Goal: Find contact information: Find contact information

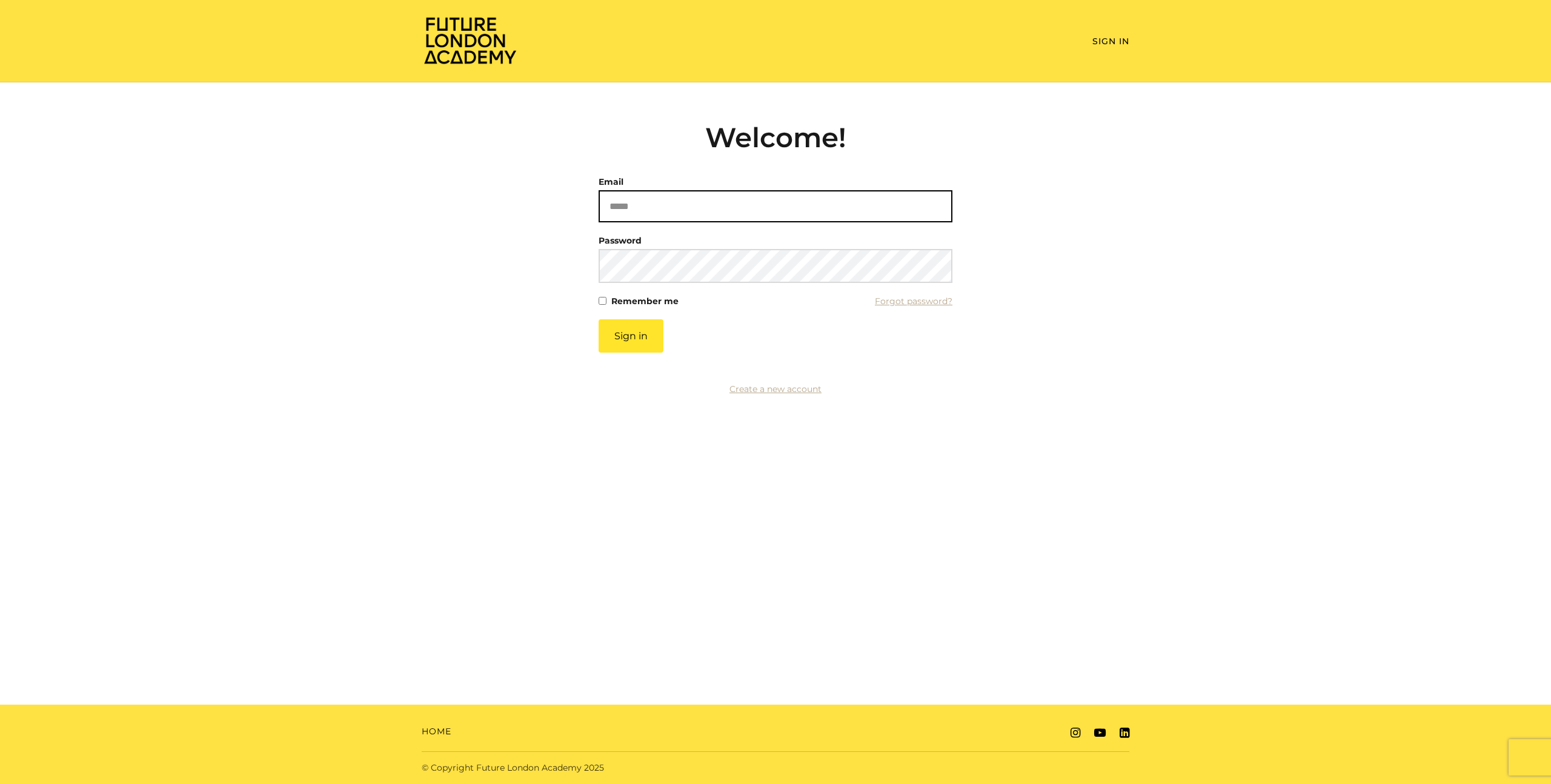
drag, startPoint x: 642, startPoint y: 206, endPoint x: 654, endPoint y: 201, distance: 13.0
click at [642, 206] on input "Email" at bounding box center [775, 207] width 354 height 33
type input "**********"
drag, startPoint x: 628, startPoint y: 340, endPoint x: 633, endPoint y: 339, distance: 5.1
click at [628, 340] on button "Sign in" at bounding box center [631, 335] width 65 height 33
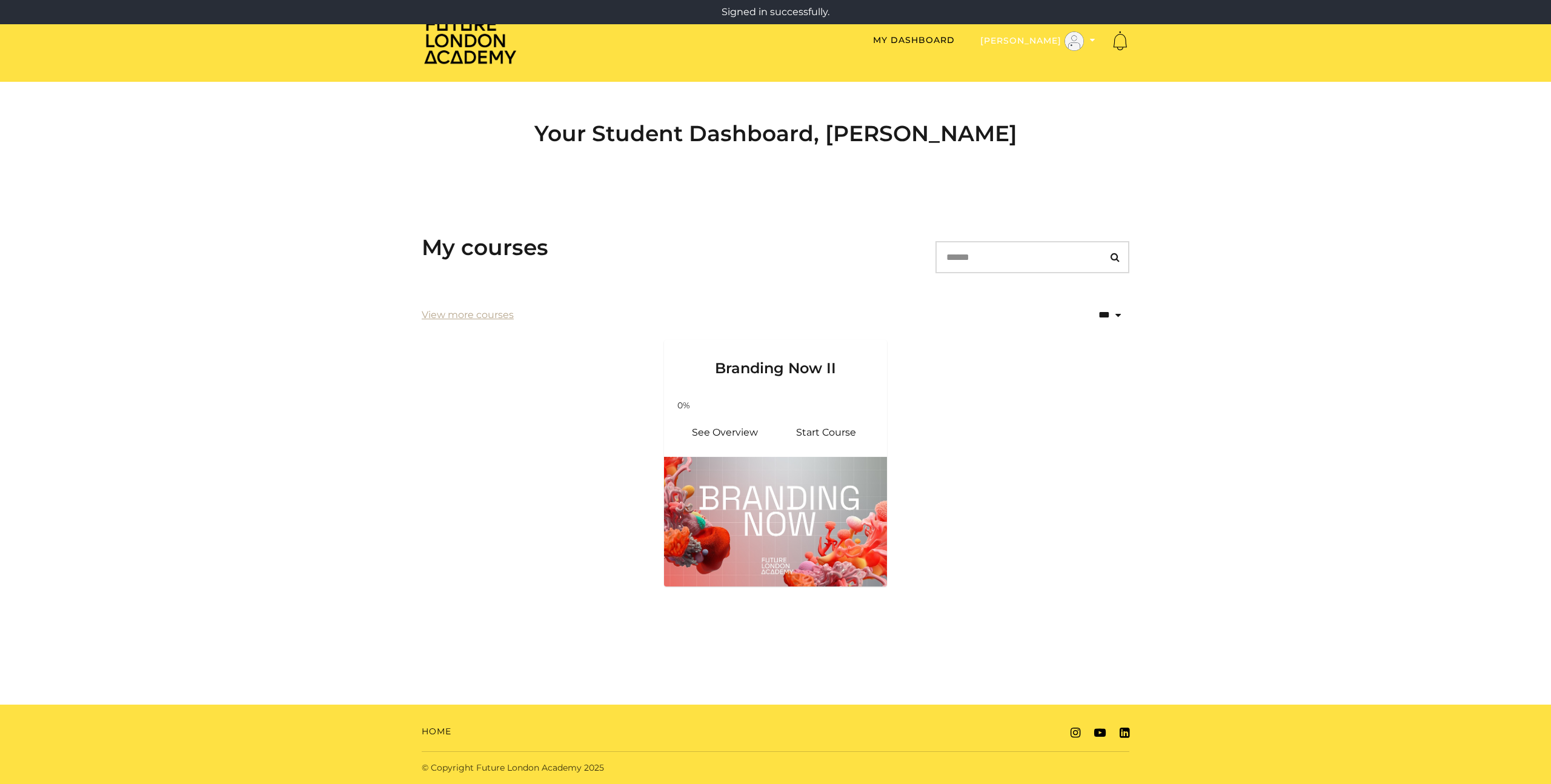
click at [1089, 39] on icon "Toggle menu" at bounding box center [1092, 40] width 5 height 8
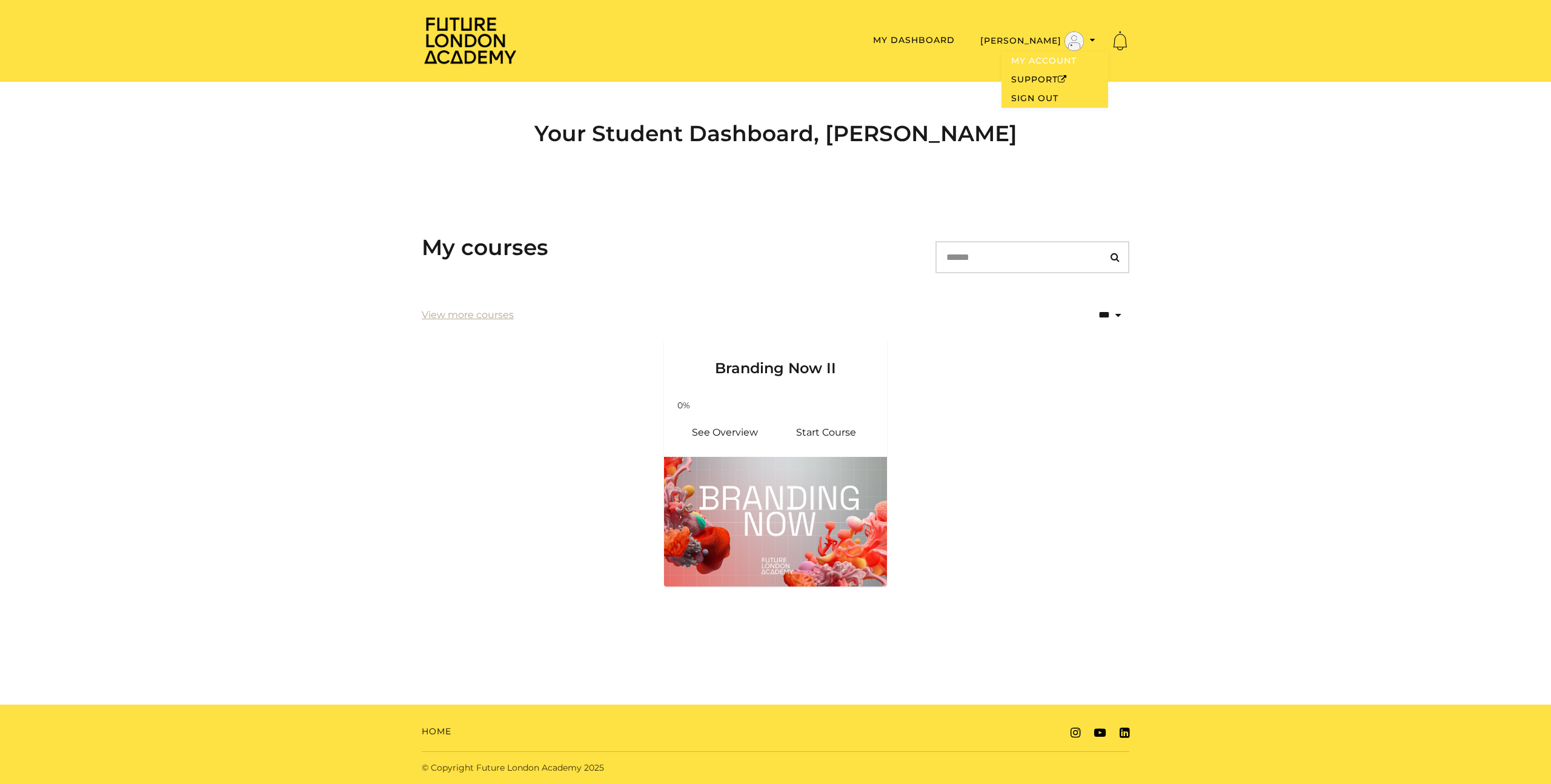
click at [1036, 61] on link "My Account" at bounding box center [1054, 61] width 107 height 19
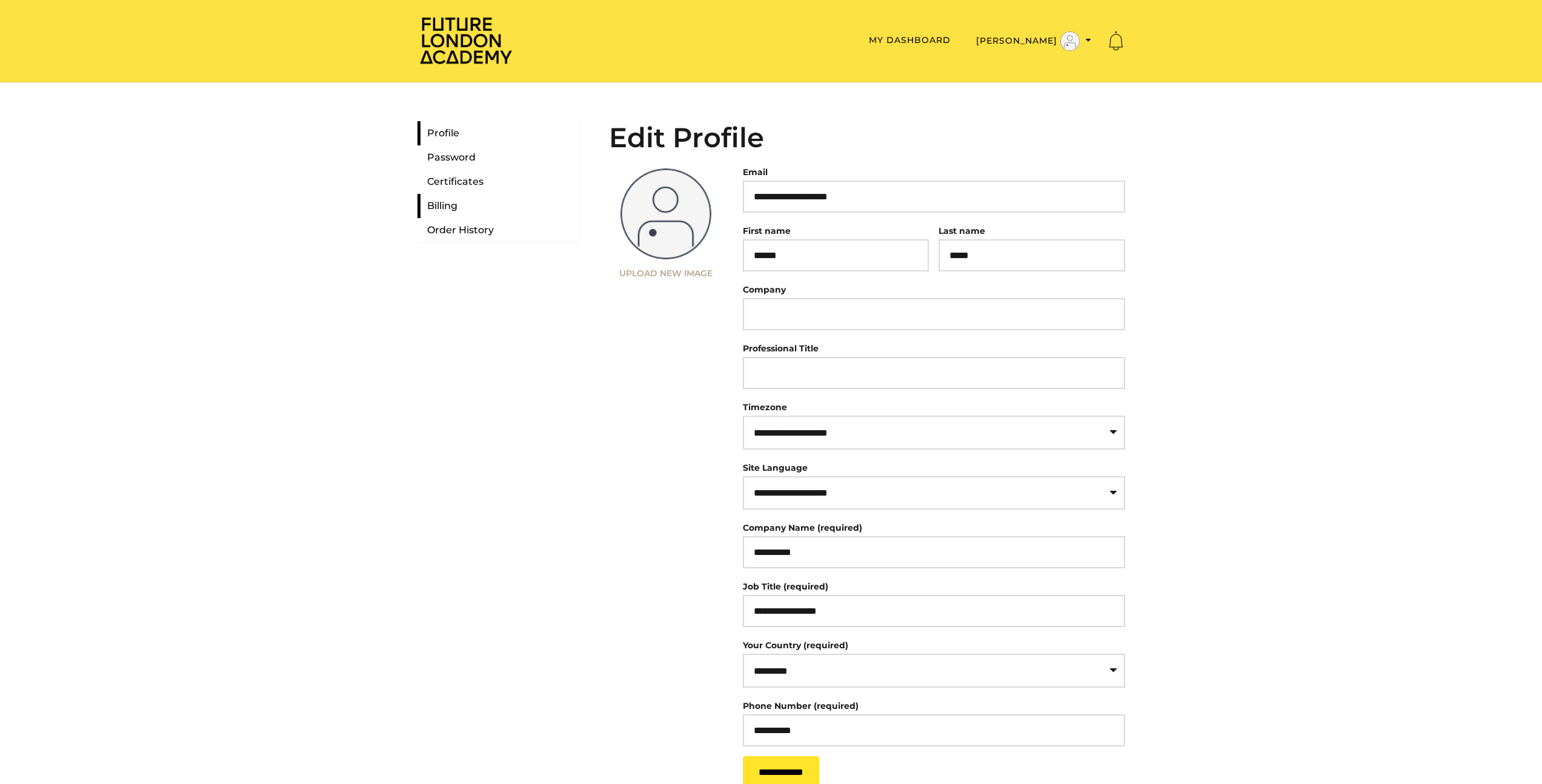
click at [443, 209] on link "Billing" at bounding box center [499, 206] width 163 height 24
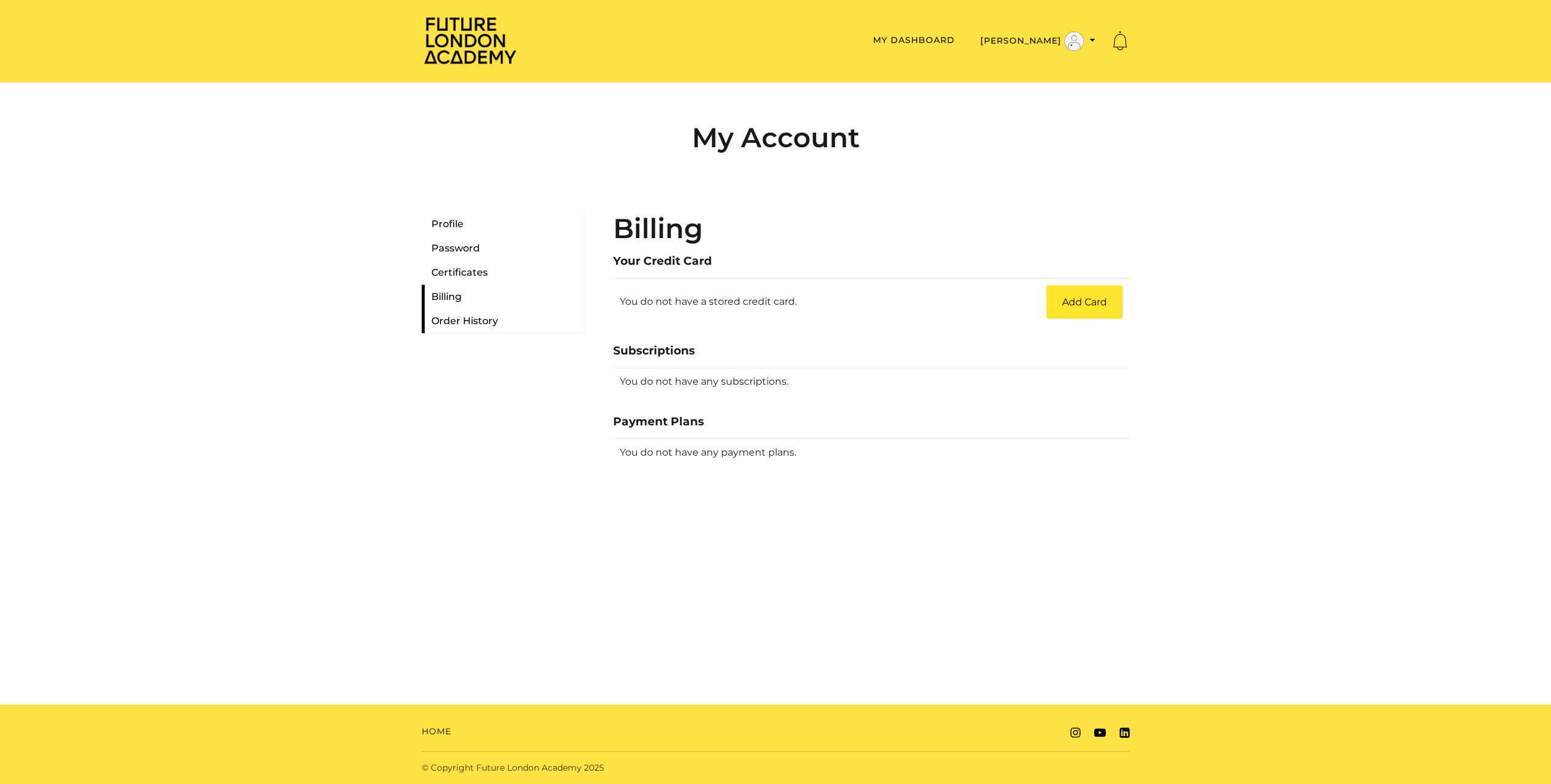
click at [453, 322] on link "Order History" at bounding box center [503, 321] width 163 height 24
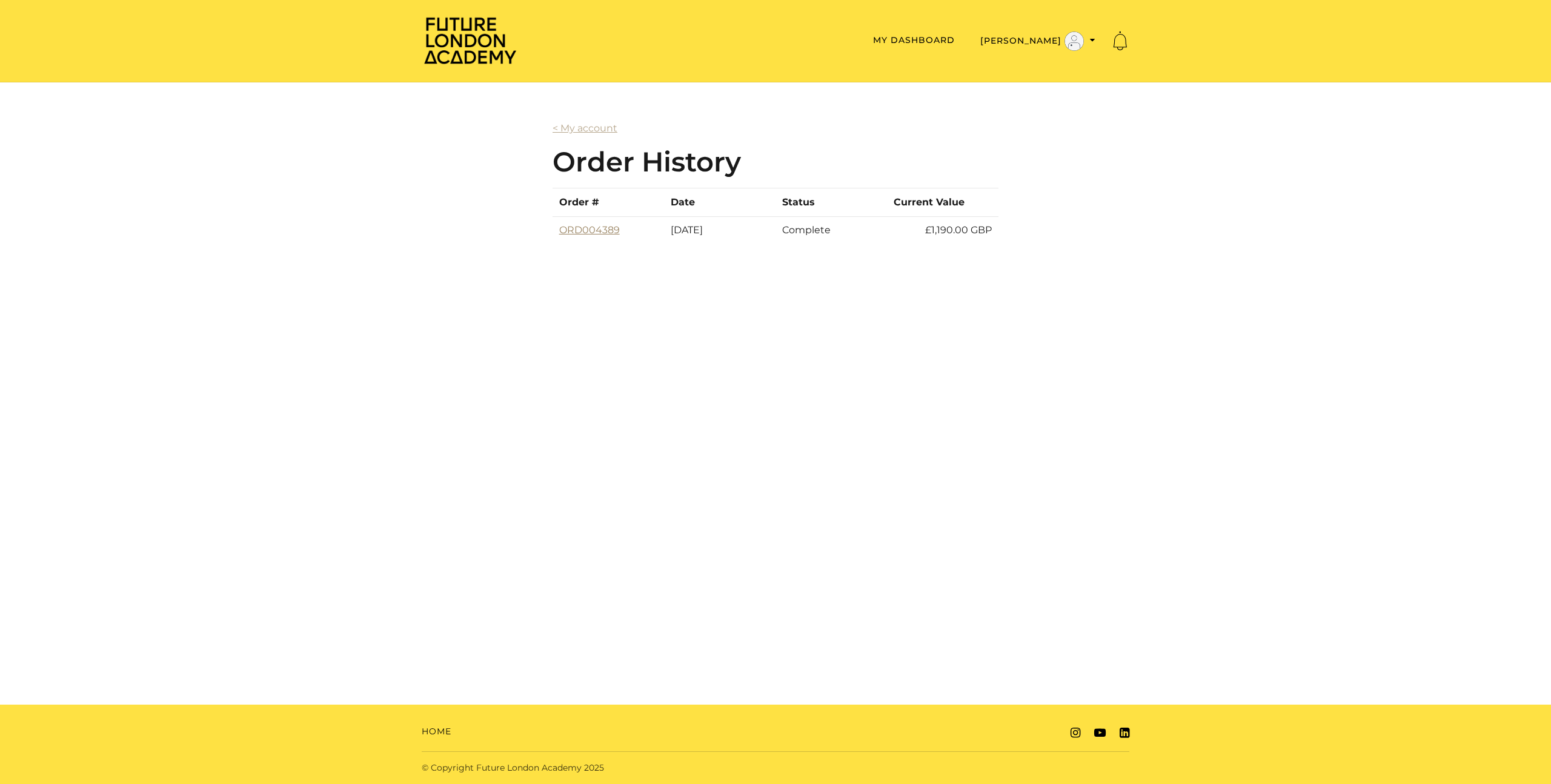
click at [594, 234] on link "ORD004389" at bounding box center [589, 229] width 61 height 12
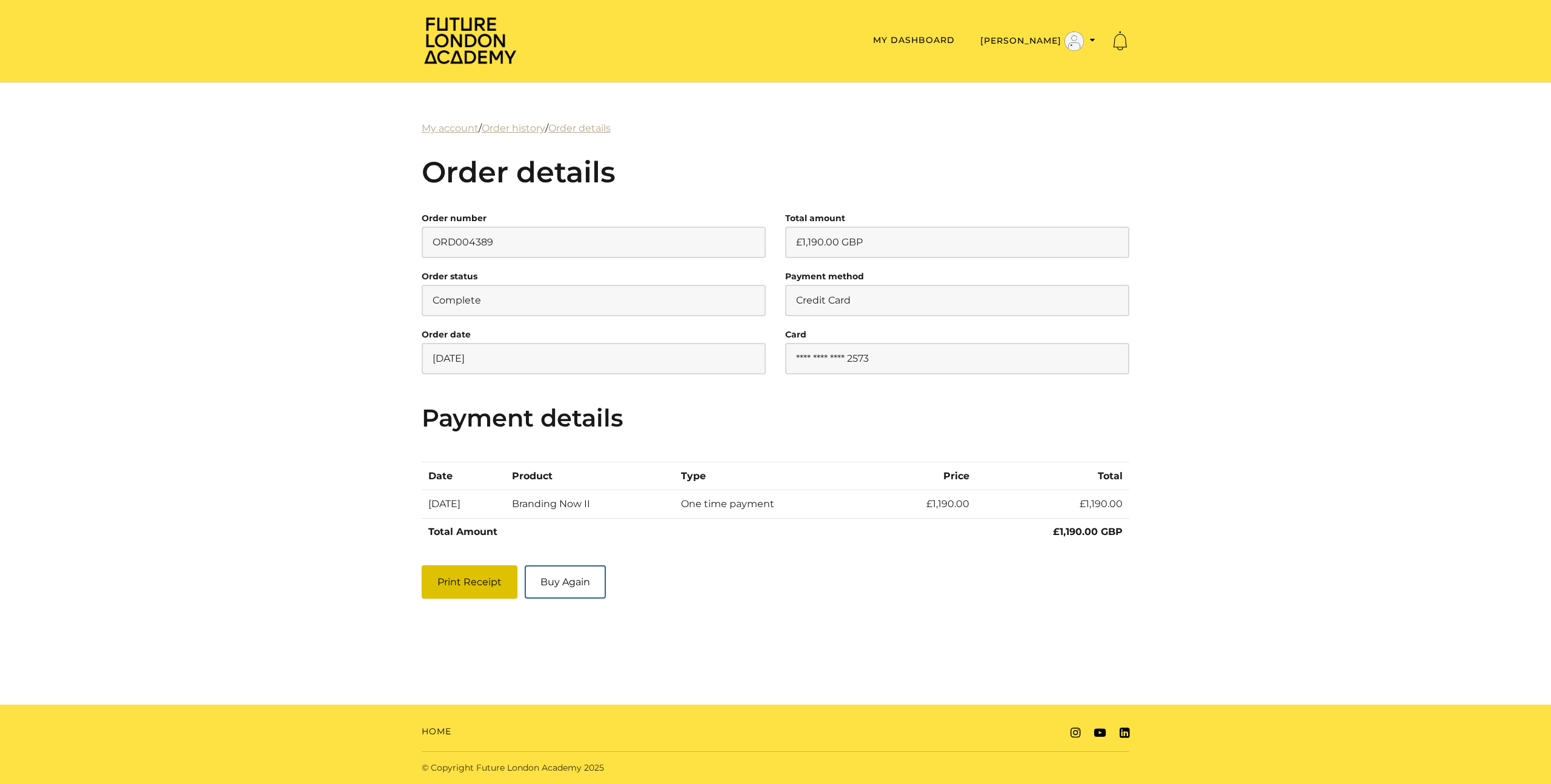
drag, startPoint x: 482, startPoint y: 583, endPoint x: 948, endPoint y: 303, distance: 543.7
click at [482, 583] on button "Print Receipt" at bounding box center [470, 582] width 96 height 33
click at [948, 40] on link "My Dashboard" at bounding box center [913, 40] width 82 height 11
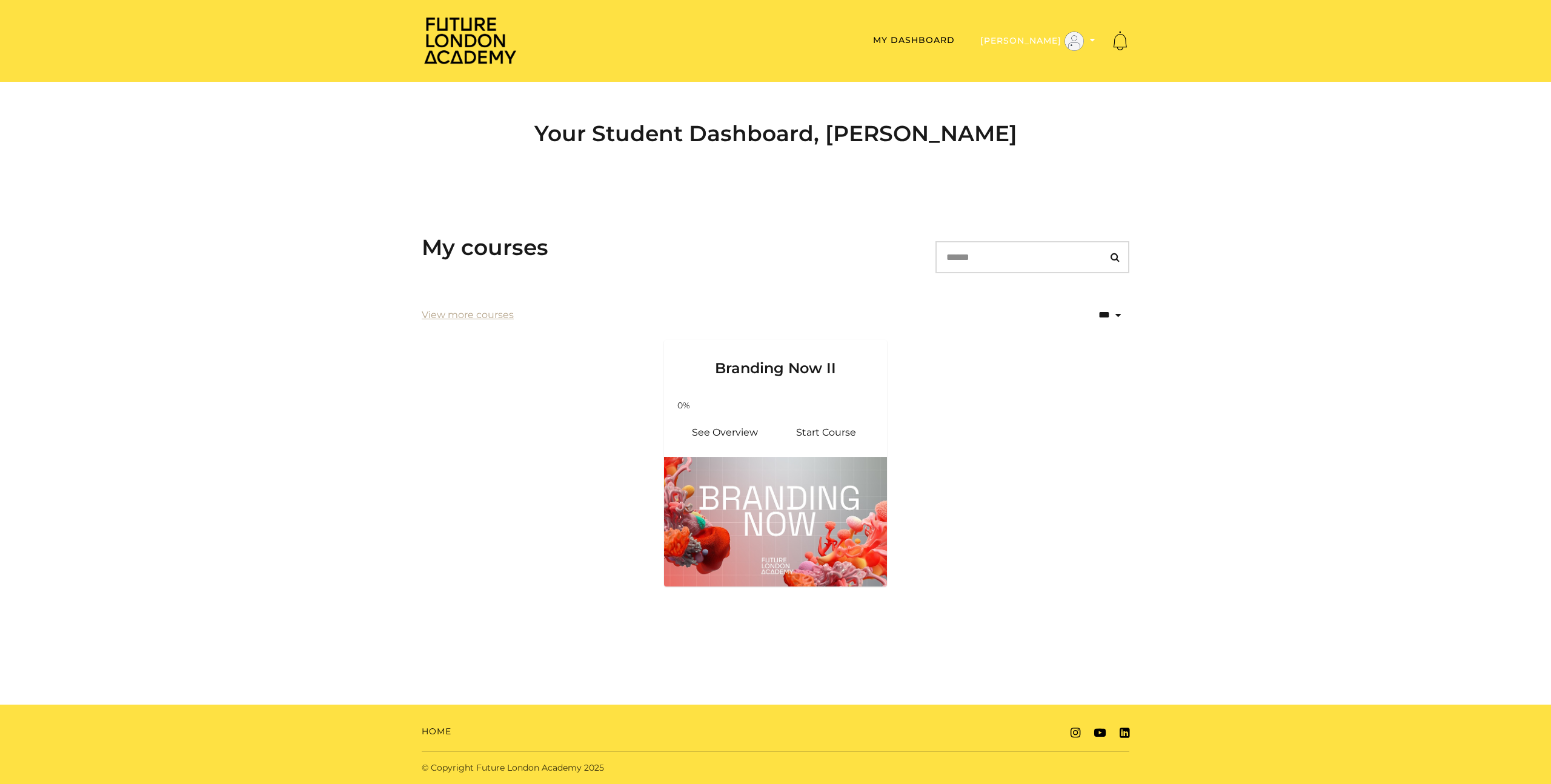
click at [1093, 40] on icon "Toggle menu" at bounding box center [1092, 40] width 5 height 8
click at [1037, 77] on link "Support" at bounding box center [1054, 79] width 107 height 19
click at [1283, 227] on section "**********" at bounding box center [775, 408] width 1551 height 425
click at [435, 732] on link "Home" at bounding box center [436, 732] width 30 height 13
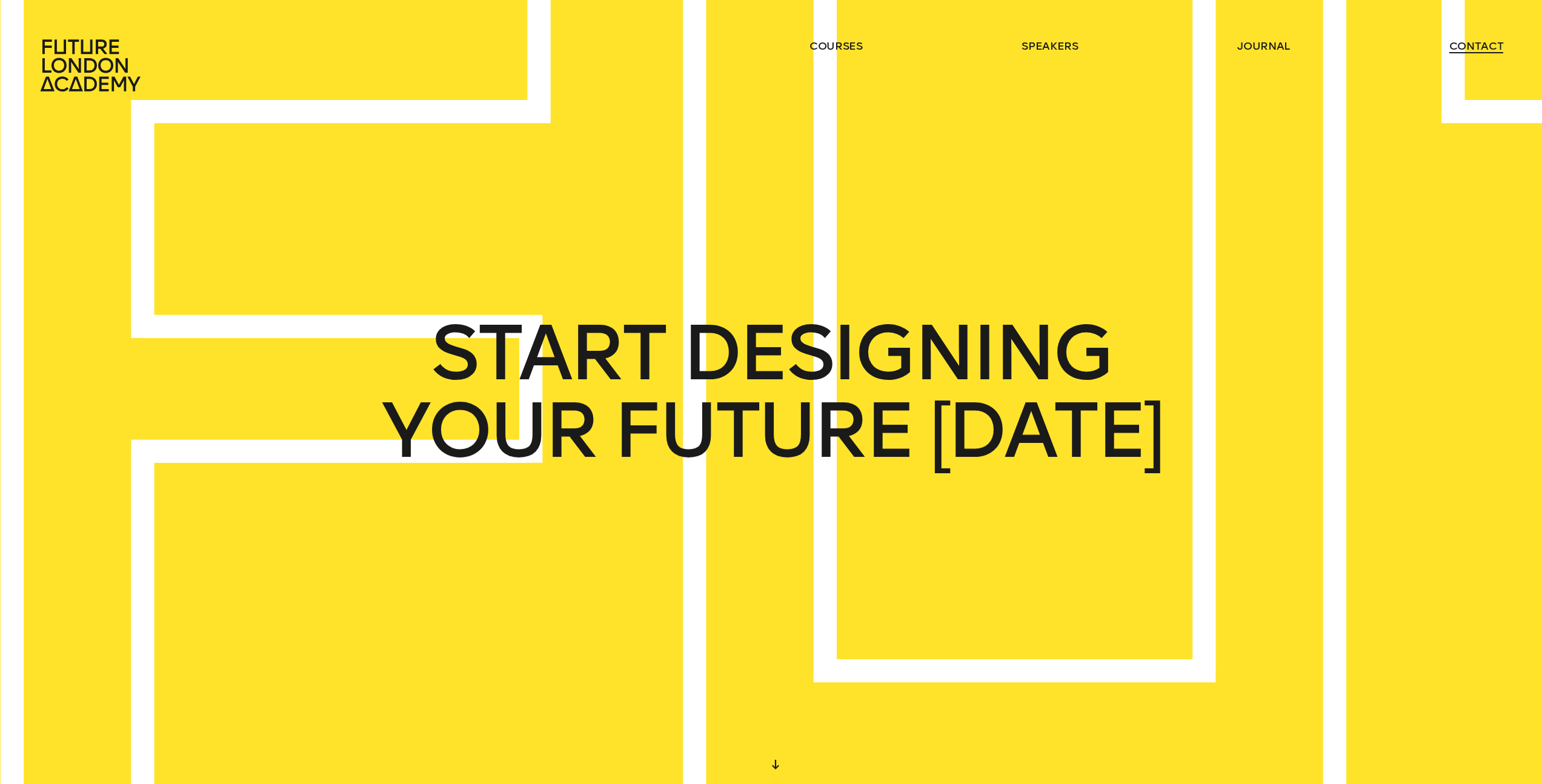
click at [1480, 43] on link "contact" at bounding box center [1476, 46] width 54 height 14
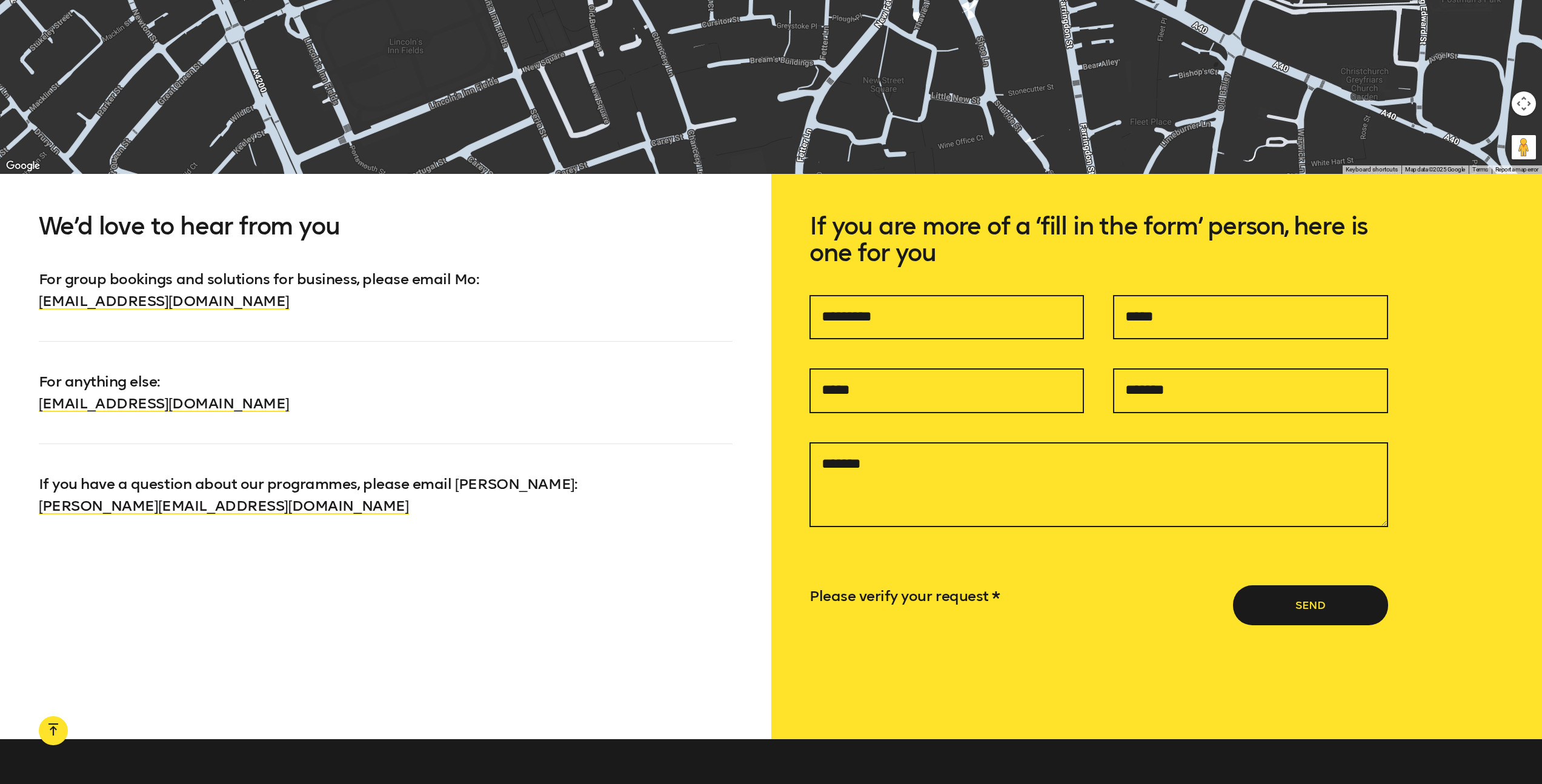
scroll to position [1219, 0]
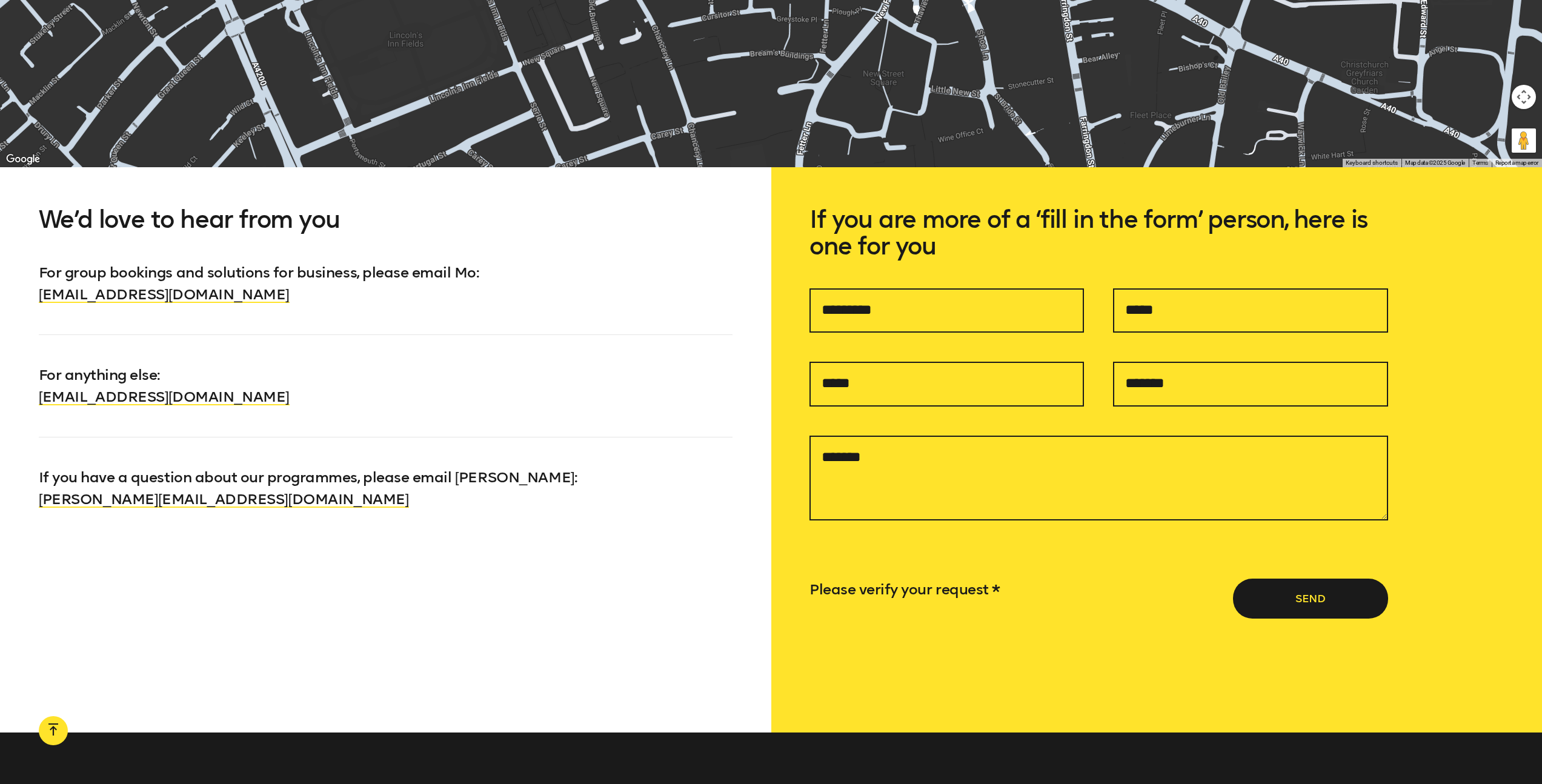
drag, startPoint x: 282, startPoint y: 401, endPoint x: 35, endPoint y: 411, distance: 247.2
click at [39, 402] on p "For anything else : info@futurelondonacademy.co.uk" at bounding box center [386, 370] width 694 height 73
copy link "info@futurelondonacademy.co.uk"
